Goal: Task Accomplishment & Management: Use online tool/utility

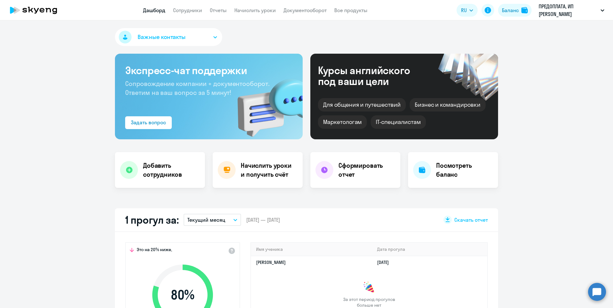
select select "30"
click at [184, 12] on link "Сотрудники" at bounding box center [187, 10] width 29 height 6
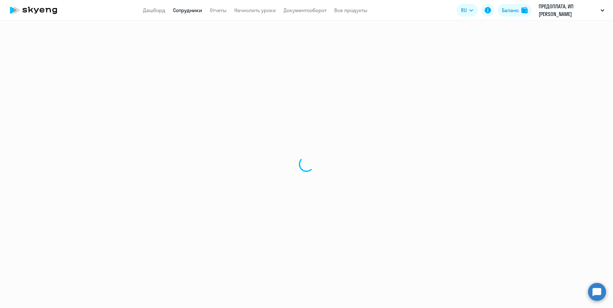
select select "30"
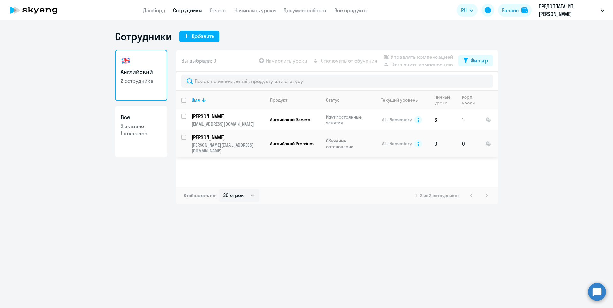
click at [183, 139] on input "select row 4344126" at bounding box center [187, 141] width 13 height 13
checkbox input "true"
click at [285, 61] on span "Начислить уроки" at bounding box center [287, 61] width 42 height 8
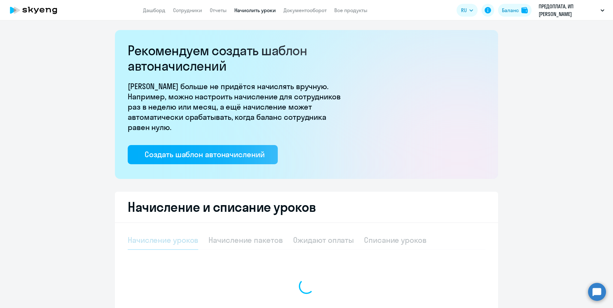
select select "10"
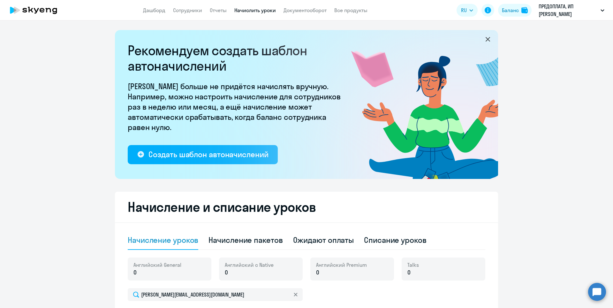
scroll to position [151, 0]
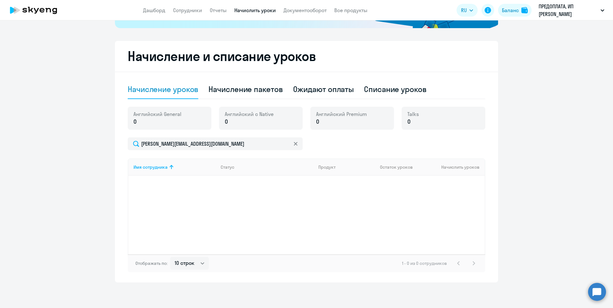
click at [260, 121] on p "0" at bounding box center [249, 122] width 49 height 8
click at [194, 120] on div "Английский General 0" at bounding box center [170, 118] width 84 height 23
click at [321, 122] on p "0" at bounding box center [341, 122] width 51 height 8
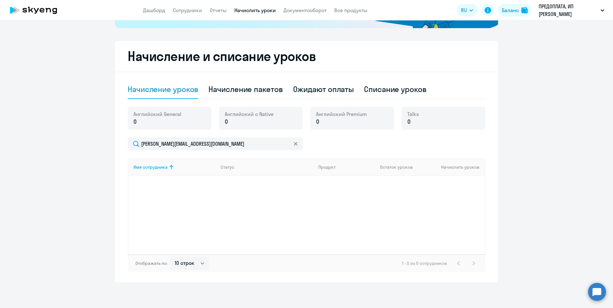
drag, startPoint x: 321, startPoint y: 122, endPoint x: 417, endPoint y: 123, distance: 95.8
click at [326, 122] on p "0" at bounding box center [341, 122] width 51 height 8
click at [420, 123] on div "Talks 0" at bounding box center [444, 118] width 84 height 23
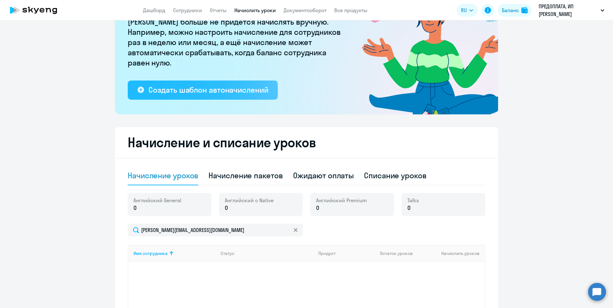
scroll to position [0, 0]
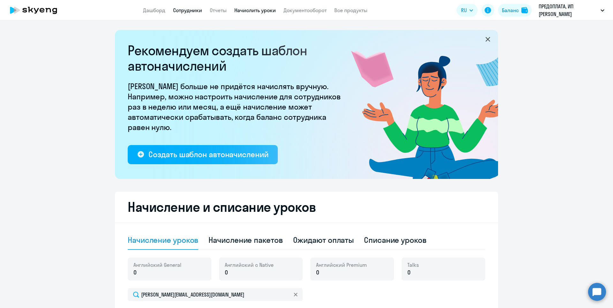
click at [191, 7] on link "Сотрудники" at bounding box center [187, 10] width 29 height 6
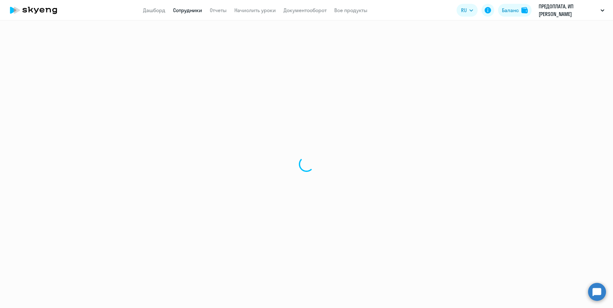
select select "30"
